Goal: Information Seeking & Learning: Learn about a topic

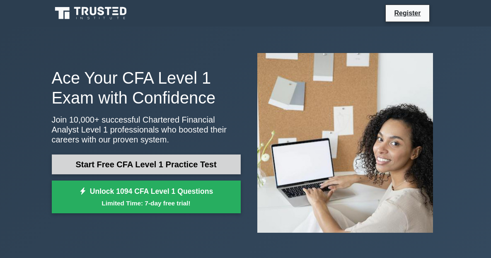
click at [126, 157] on link "Start Free CFA Level 1 Practice Test" at bounding box center [146, 165] width 189 height 20
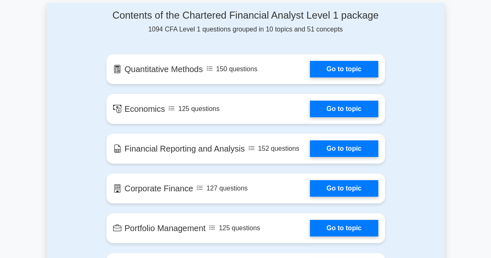
scroll to position [468, 0]
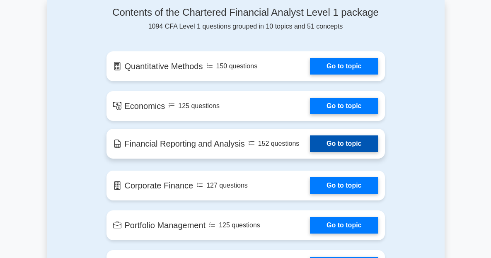
click at [349, 135] on link "Go to topic" at bounding box center [344, 143] width 68 height 17
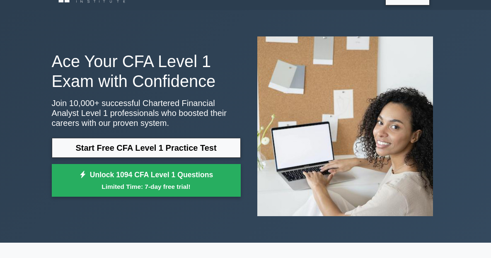
scroll to position [0, 0]
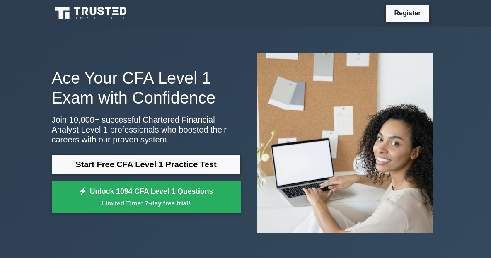
click at [224, 26] on nav "Register" at bounding box center [245, 13] width 491 height 27
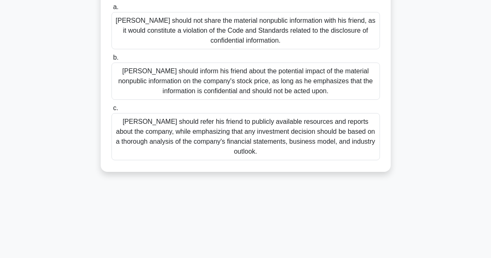
scroll to position [142, 0]
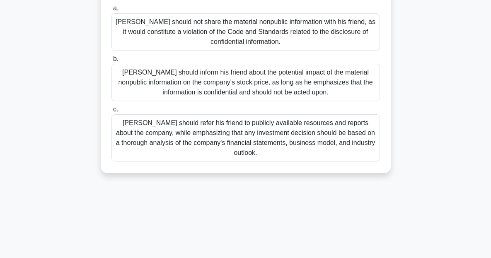
click at [152, 32] on div "Michael should not share the material nonpublic information with his friend, as…" at bounding box center [245, 31] width 268 height 37
click at [111, 11] on input "a. Michael should not share the material nonpublic information with his friend,…" at bounding box center [111, 8] width 0 height 5
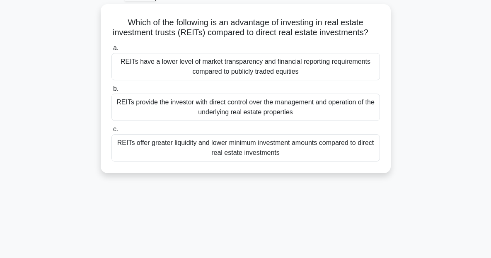
scroll to position [45, 0]
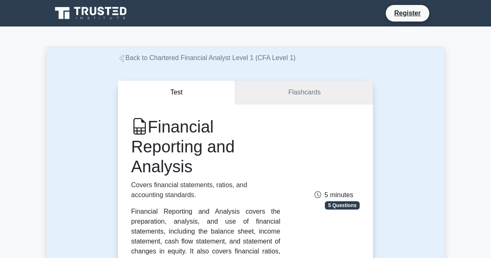
click at [295, 97] on link "Flashcards" at bounding box center [304, 93] width 138 height 24
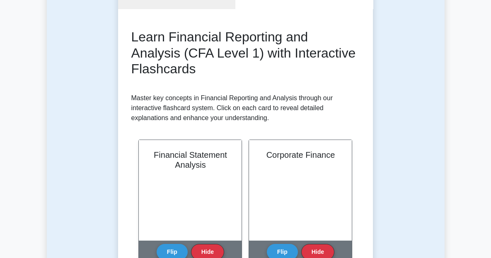
scroll to position [97, 0]
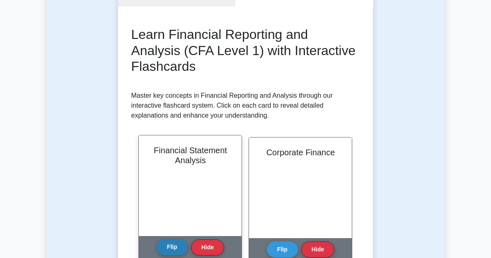
click at [174, 239] on button "Flip" at bounding box center [172, 247] width 31 height 16
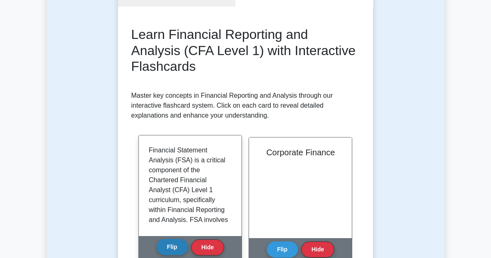
click at [174, 239] on button "Flip" at bounding box center [172, 247] width 31 height 16
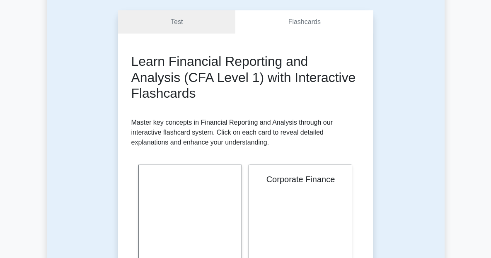
scroll to position [0, 0]
